Goal: Information Seeking & Learning: Learn about a topic

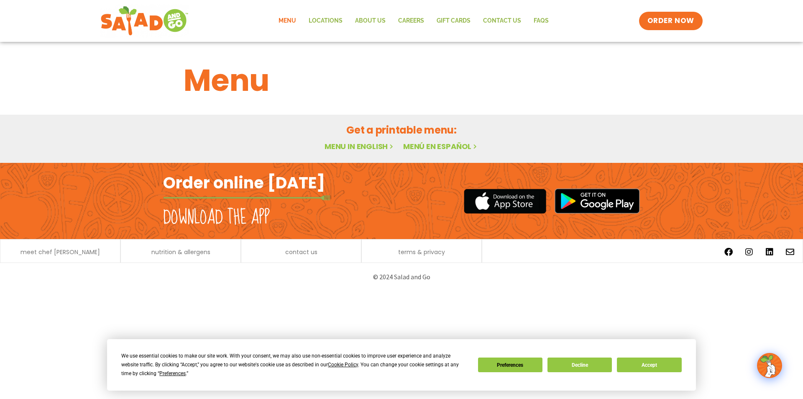
click at [374, 146] on link "Menu in English" at bounding box center [360, 146] width 70 height 10
click at [641, 360] on button "Accept" at bounding box center [649, 364] width 64 height 15
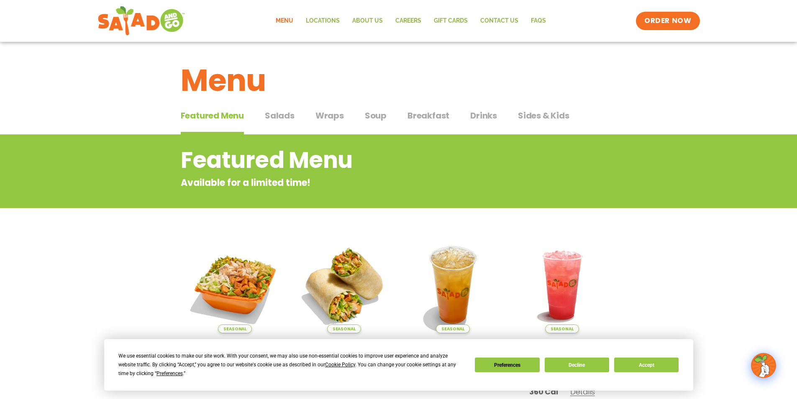
click at [326, 120] on span "Wraps" at bounding box center [329, 115] width 28 height 13
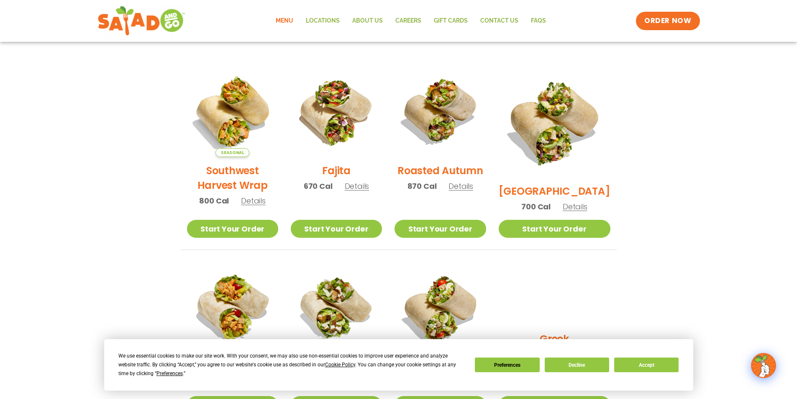
scroll to position [167, 0]
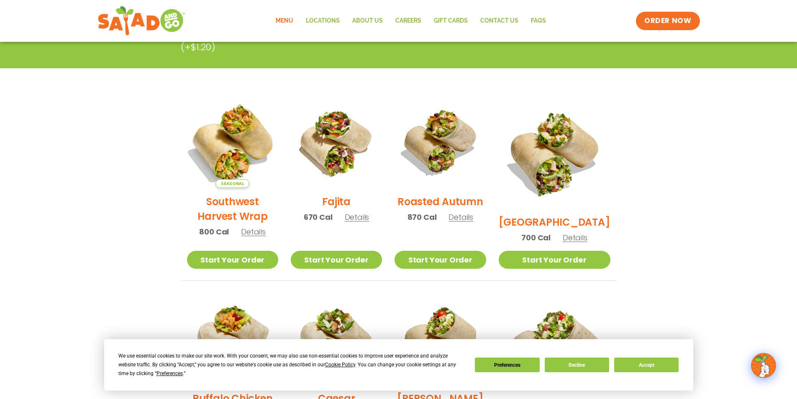
click at [263, 175] on img at bounding box center [232, 142] width 107 height 107
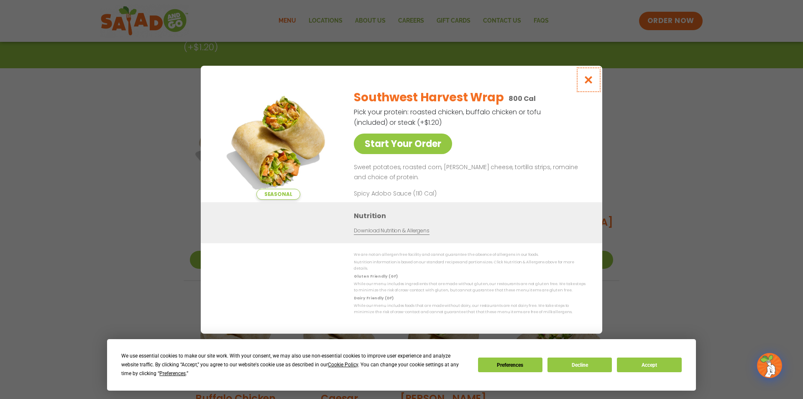
click at [580, 82] on button "Close modal" at bounding box center [588, 80] width 27 height 28
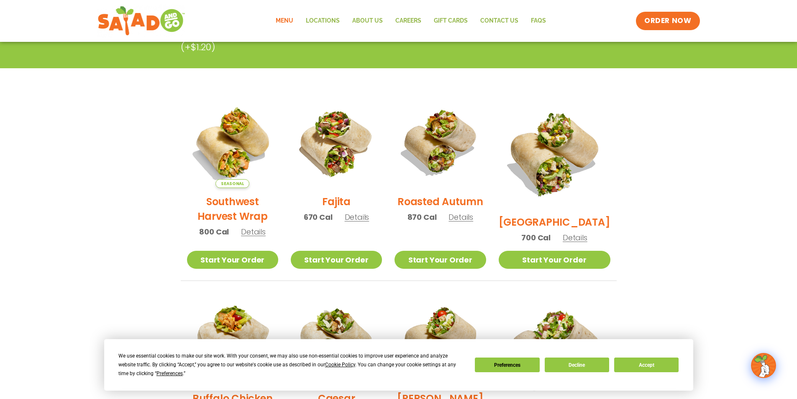
click at [348, 209] on h2 "Fajita" at bounding box center [336, 201] width 28 height 15
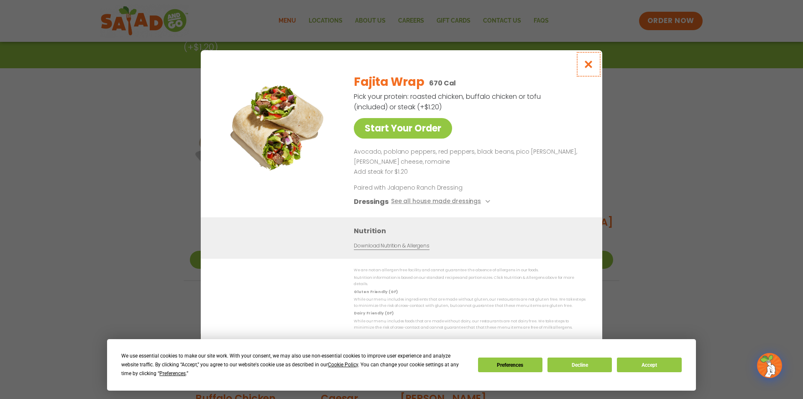
click at [593, 61] on button "Close modal" at bounding box center [588, 64] width 27 height 28
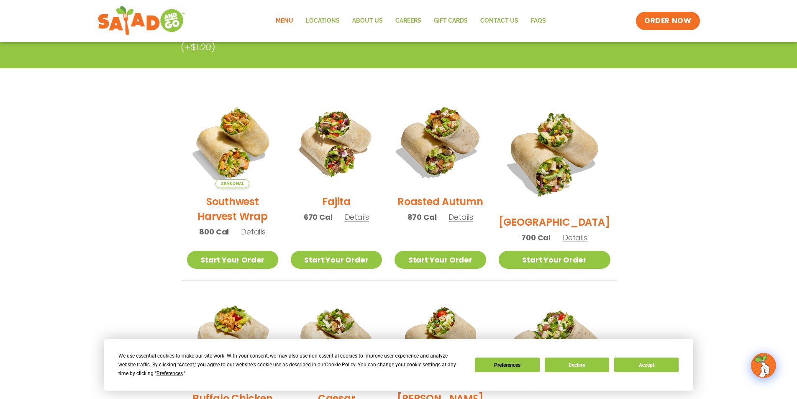
click at [469, 167] on img at bounding box center [439, 142] width 107 height 107
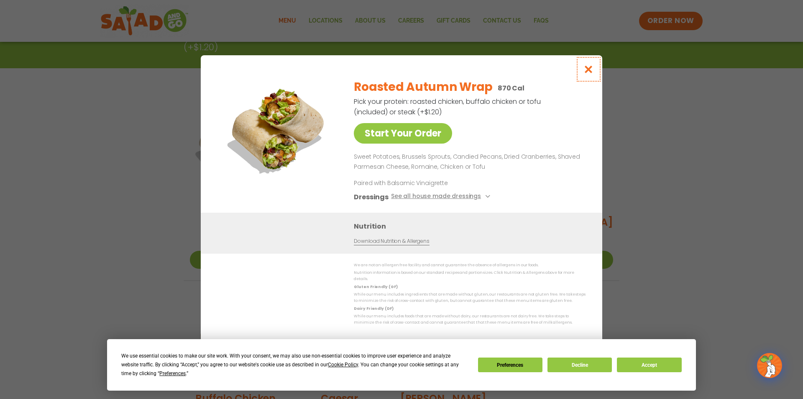
click at [586, 72] on icon "Close modal" at bounding box center [588, 69] width 10 height 9
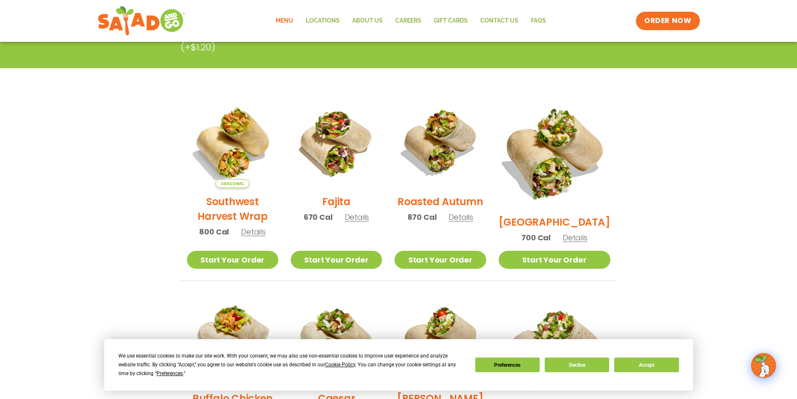
click at [549, 160] on img at bounding box center [554, 152] width 131 height 131
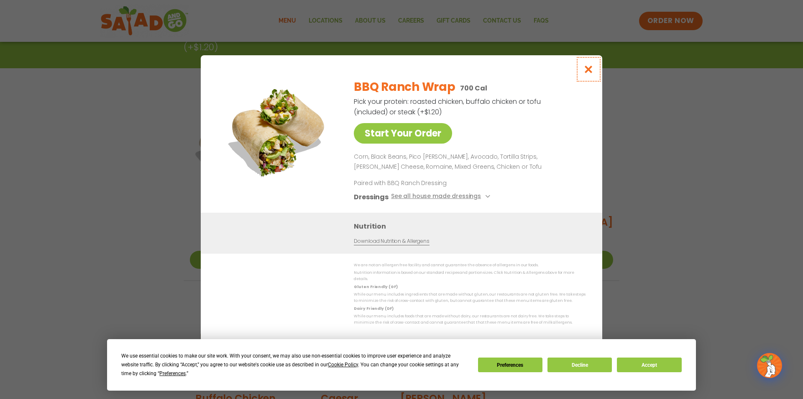
click at [586, 73] on icon "Close modal" at bounding box center [588, 69] width 10 height 9
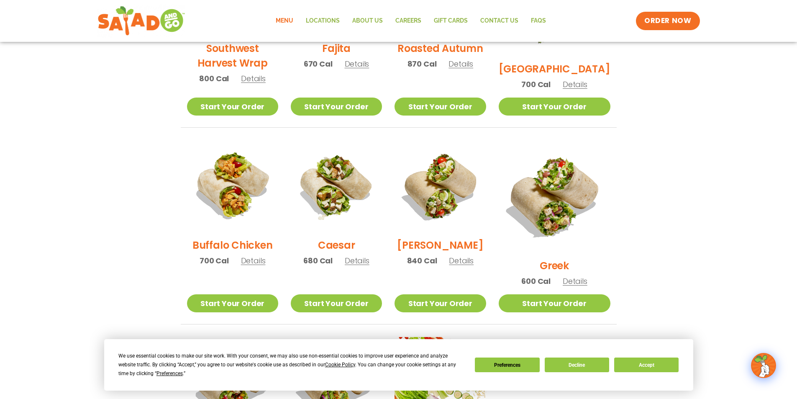
scroll to position [335, 0]
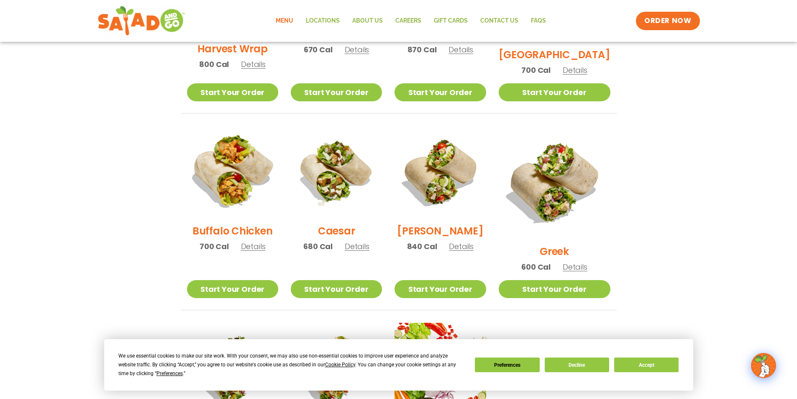
click at [249, 200] on img at bounding box center [232, 171] width 107 height 107
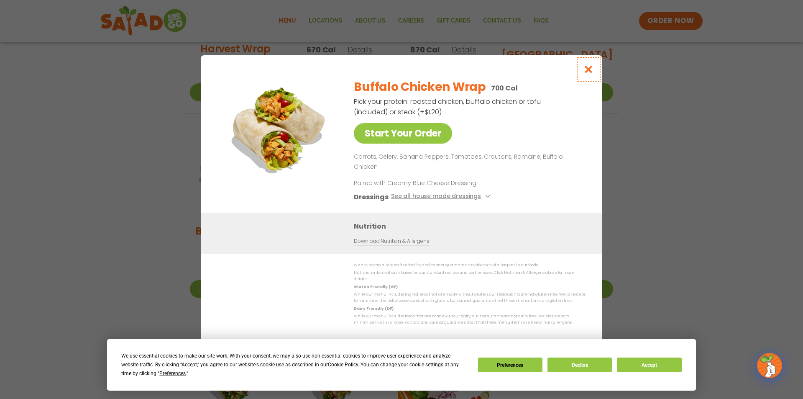
click at [590, 74] on icon "Close modal" at bounding box center [588, 69] width 10 height 9
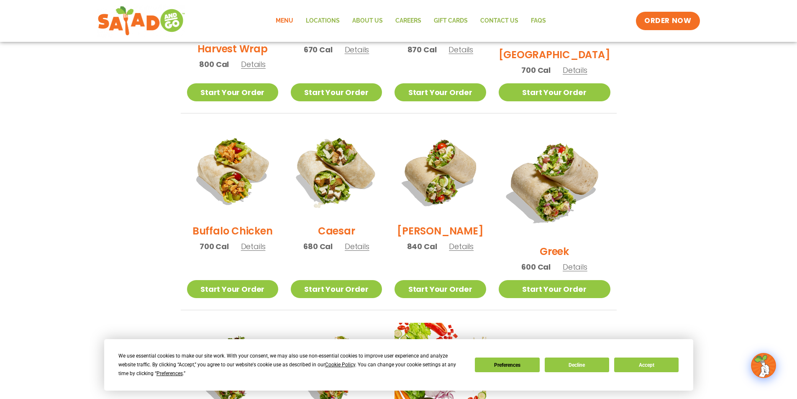
click at [356, 190] on img at bounding box center [336, 171] width 107 height 107
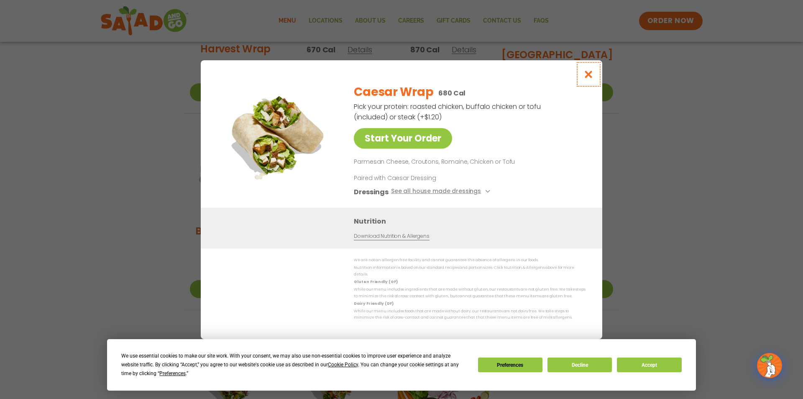
click at [584, 79] on icon "Close modal" at bounding box center [588, 74] width 10 height 9
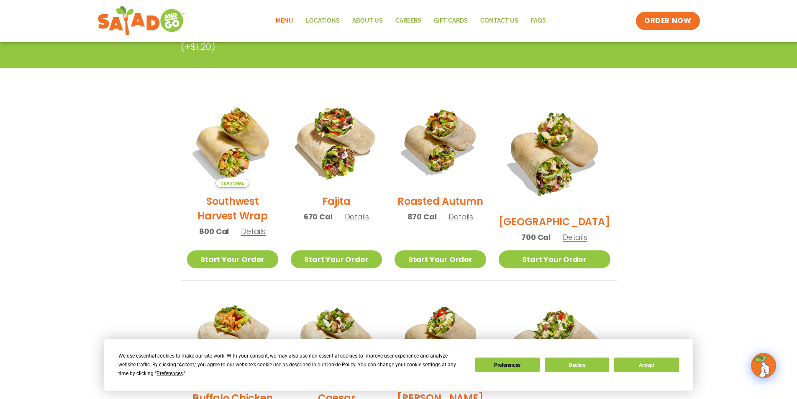
scroll to position [167, 0]
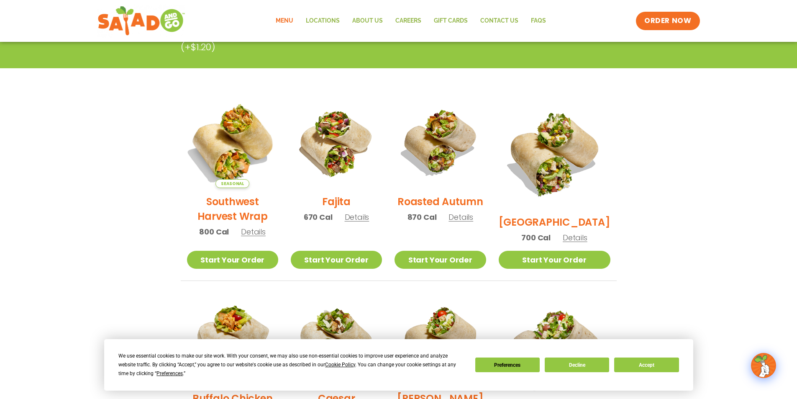
click at [258, 171] on img at bounding box center [232, 142] width 107 height 107
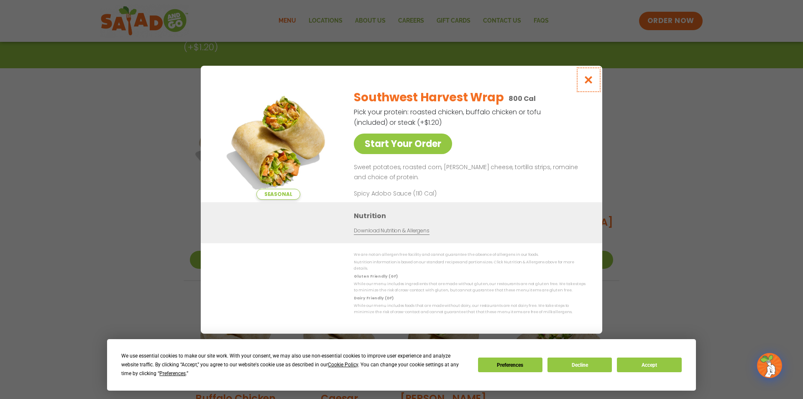
click at [583, 84] on icon "Close modal" at bounding box center [588, 79] width 10 height 9
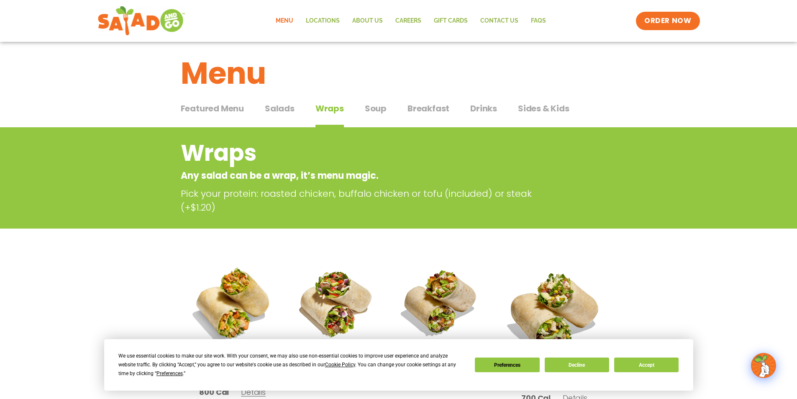
scroll to position [0, 0]
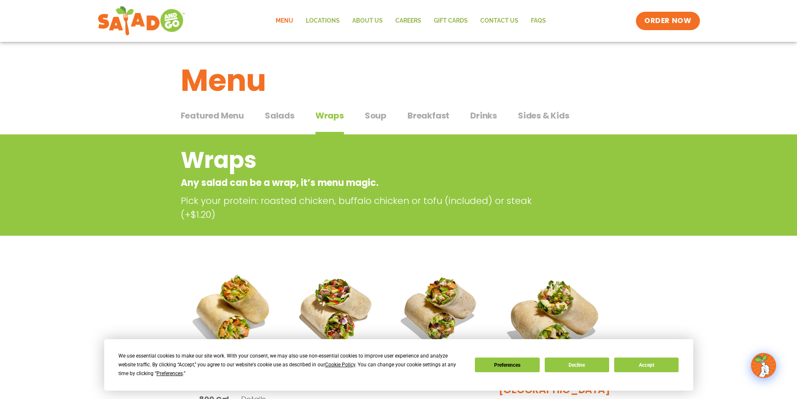
click at [192, 120] on span "Featured Menu" at bounding box center [212, 115] width 63 height 13
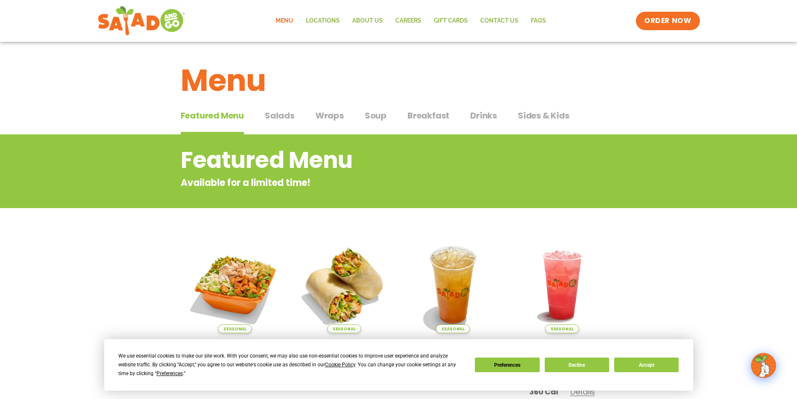
click at [285, 119] on span "Salads" at bounding box center [280, 115] width 30 height 13
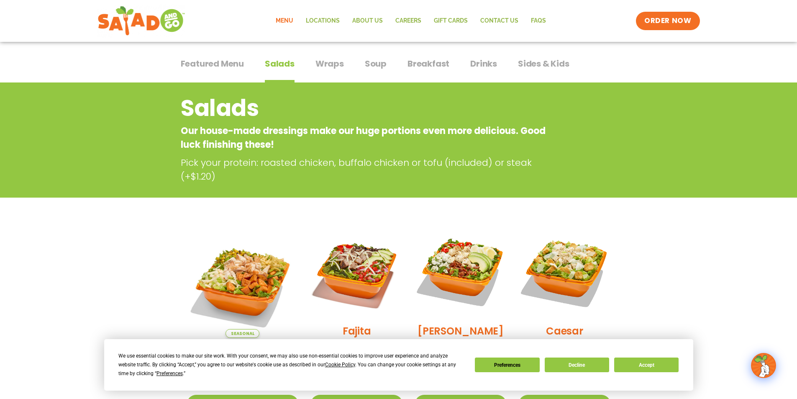
scroll to position [42, 0]
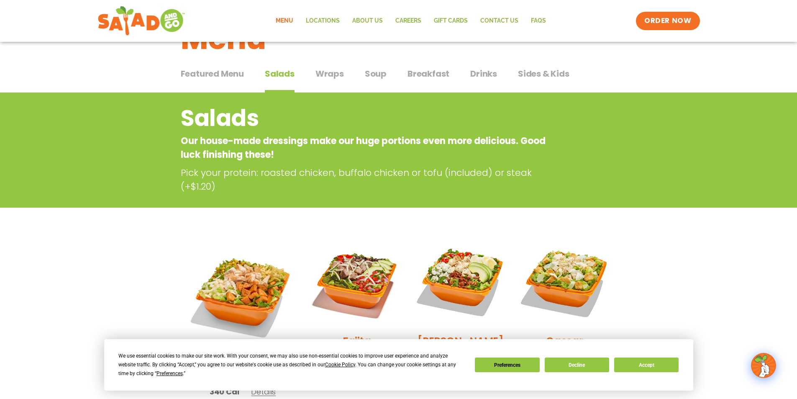
click at [335, 76] on span "Wraps" at bounding box center [329, 73] width 28 height 13
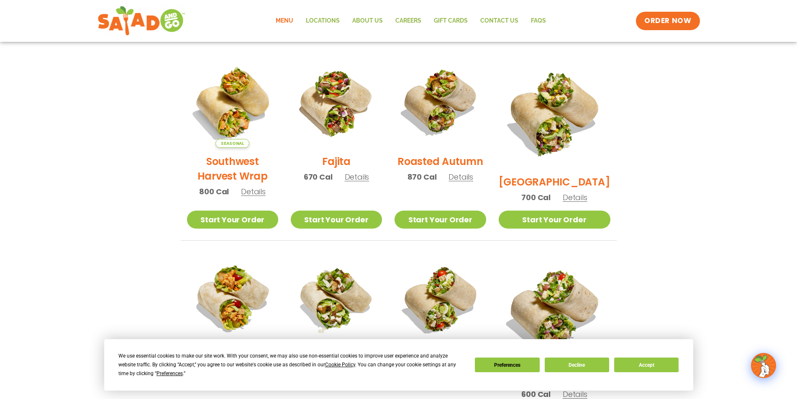
scroll to position [209, 0]
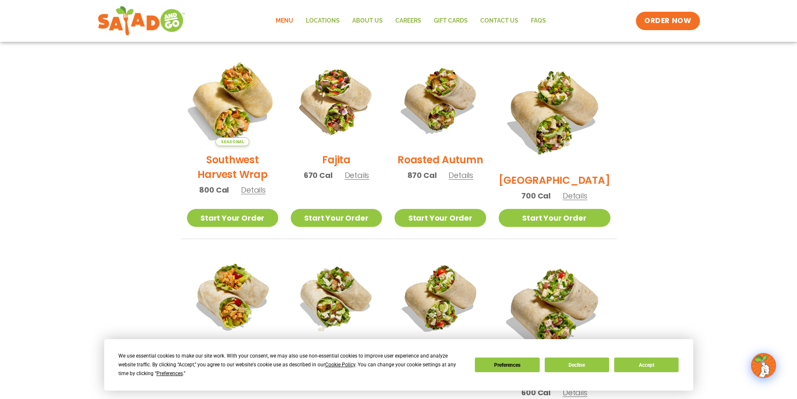
click at [244, 135] on img at bounding box center [232, 100] width 107 height 107
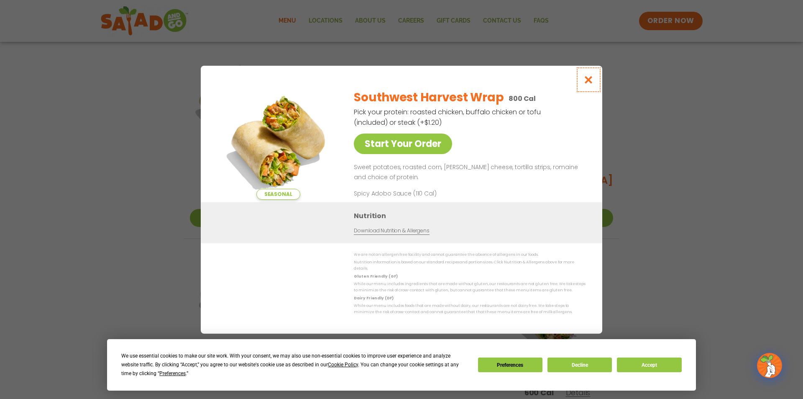
click at [587, 84] on icon "Close modal" at bounding box center [588, 79] width 10 height 9
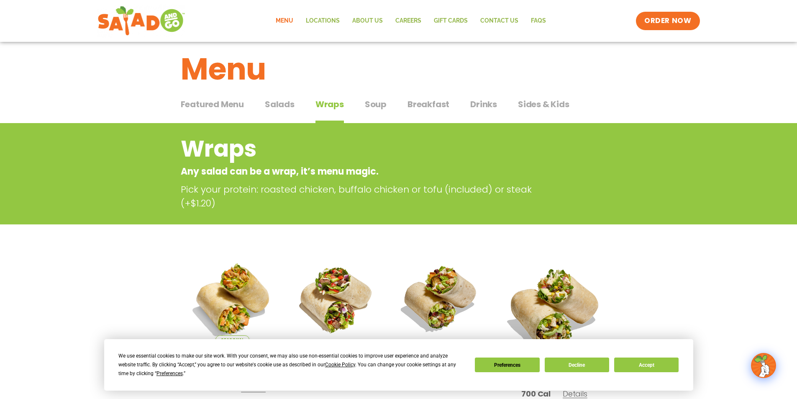
scroll to position [0, 0]
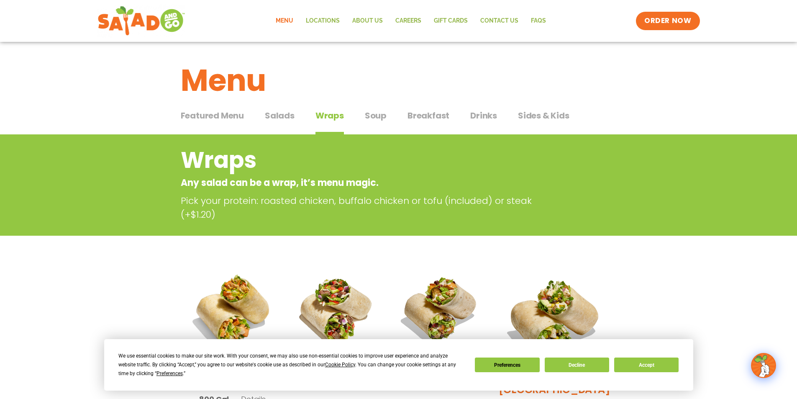
click at [433, 115] on span "Breakfast" at bounding box center [428, 115] width 42 height 13
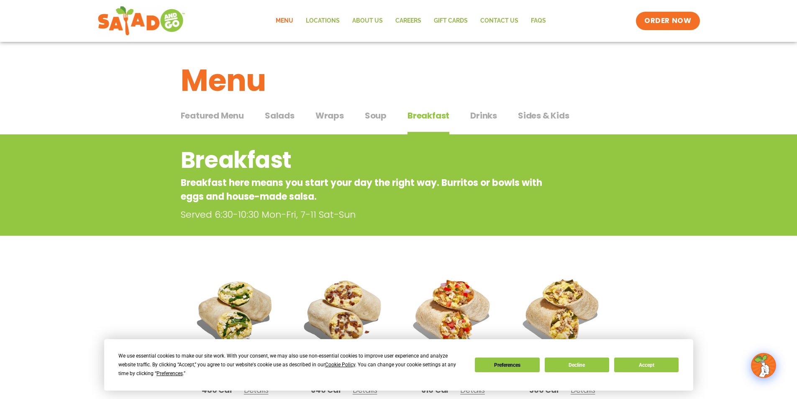
click at [474, 116] on span "Drinks" at bounding box center [483, 115] width 27 height 13
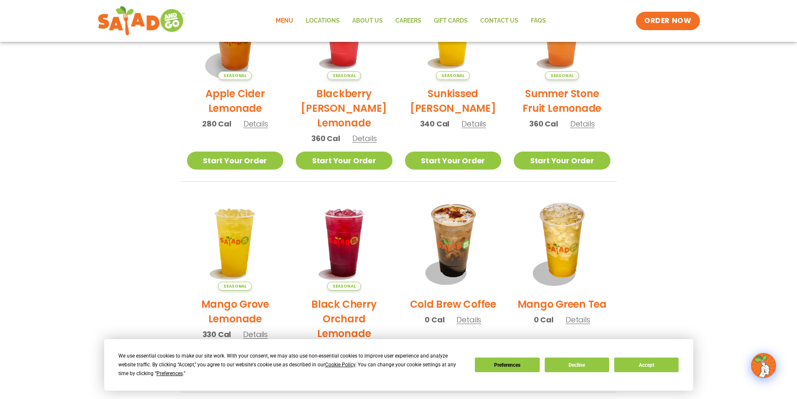
scroll to position [251, 0]
